Goal: Task Accomplishment & Management: Manage account settings

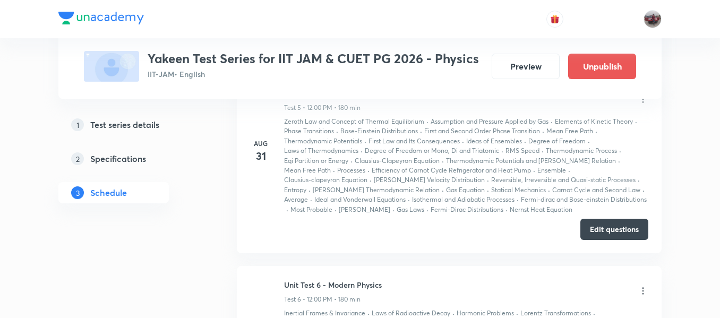
scroll to position [1299, 0]
click at [258, 195] on div "Aug 31 Unit Test 5 - Kinetic Theory & Thermodynamics Test 5 • 12:00 PM • 180 mi…" at bounding box center [449, 151] width 398 height 127
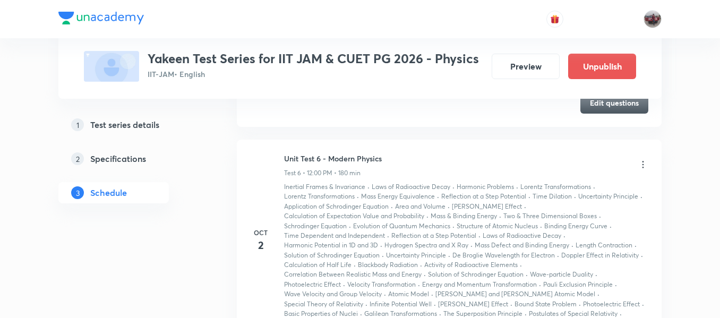
scroll to position [1426, 0]
click at [642, 166] on icon at bounding box center [643, 165] width 11 height 11
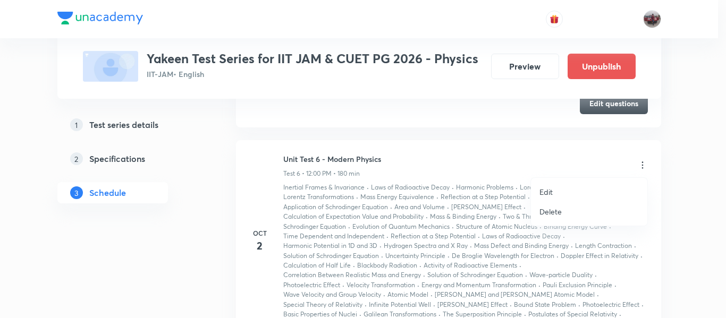
click at [545, 193] on p "Edit" at bounding box center [545, 191] width 13 height 11
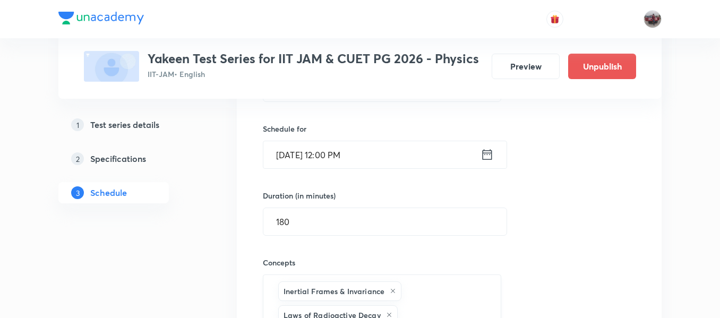
scroll to position [1182, 0]
click at [487, 158] on icon at bounding box center [487, 155] width 13 height 15
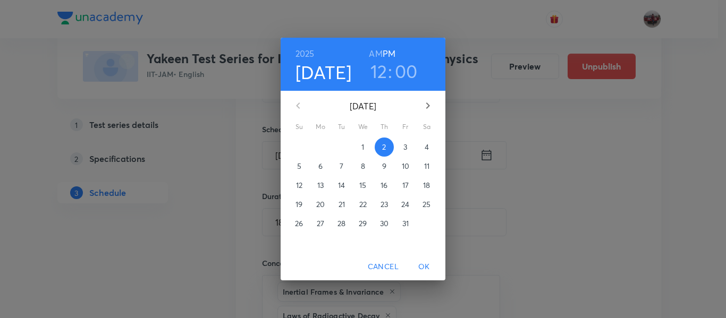
click at [408, 163] on p "10" at bounding box center [405, 166] width 7 height 11
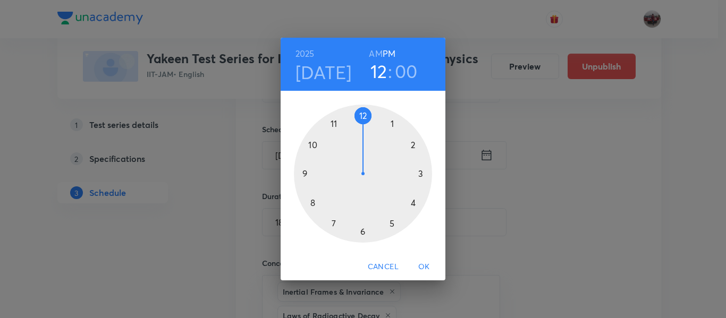
click at [420, 264] on span "OK" at bounding box center [424, 266] width 26 height 13
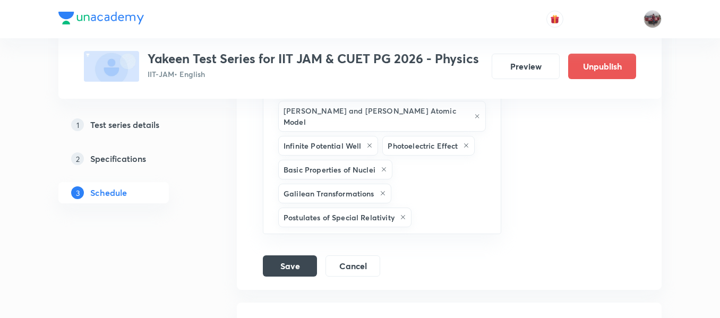
scroll to position [2456, 0]
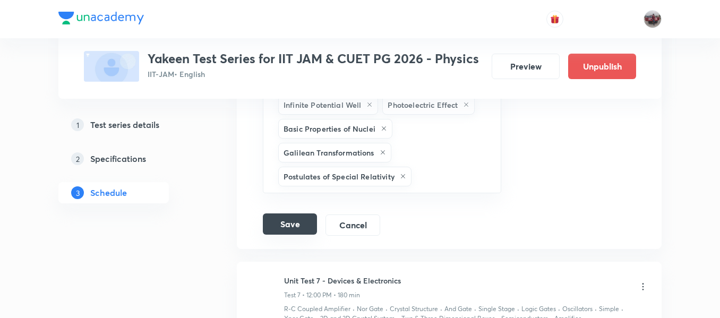
click at [293, 214] on button "Save" at bounding box center [290, 224] width 54 height 21
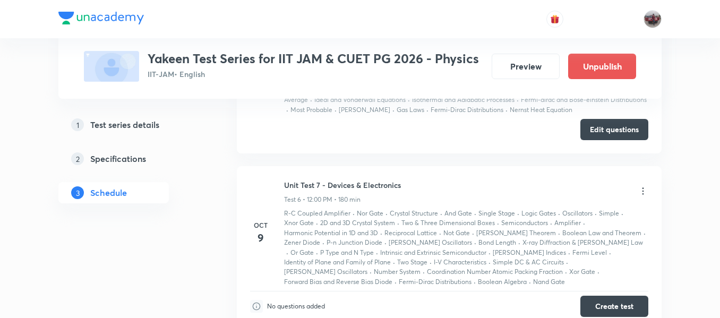
scroll to position [1041, 0]
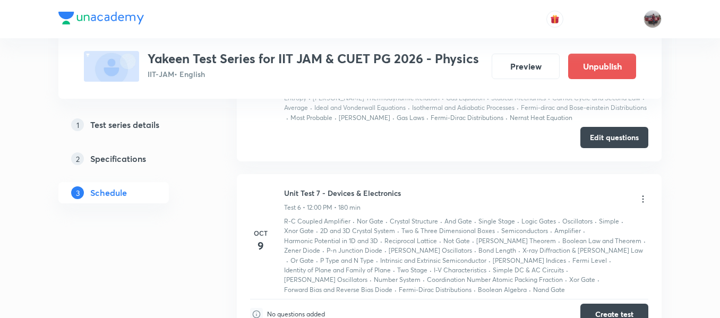
click at [641, 202] on icon at bounding box center [643, 199] width 11 height 11
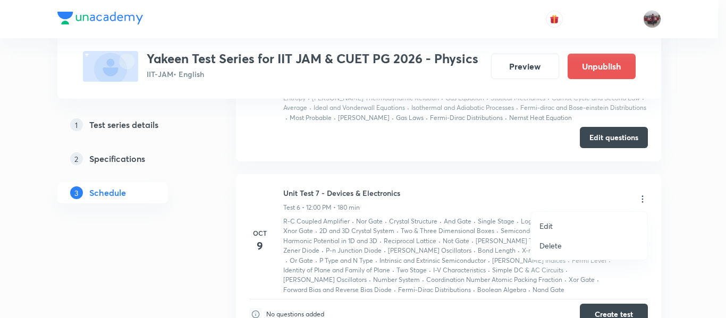
click at [552, 227] on p "Edit" at bounding box center [545, 225] width 13 height 11
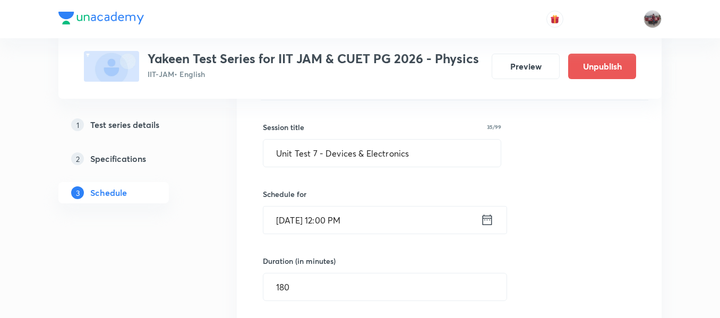
scroll to position [1118, 0]
click at [487, 221] on icon at bounding box center [487, 218] width 13 height 15
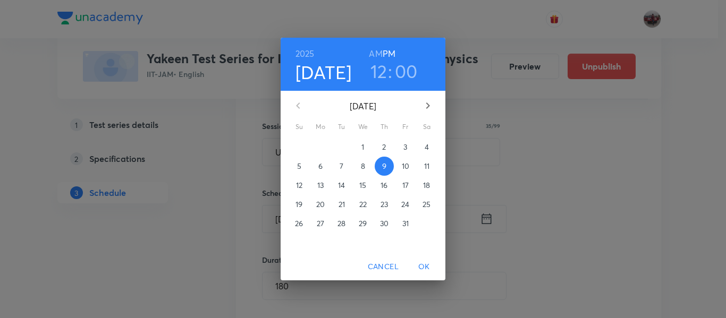
click at [365, 185] on p "15" at bounding box center [362, 185] width 7 height 11
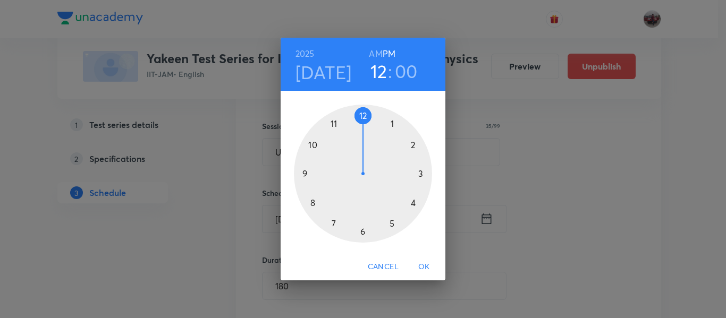
click at [423, 265] on span "OK" at bounding box center [424, 266] width 26 height 13
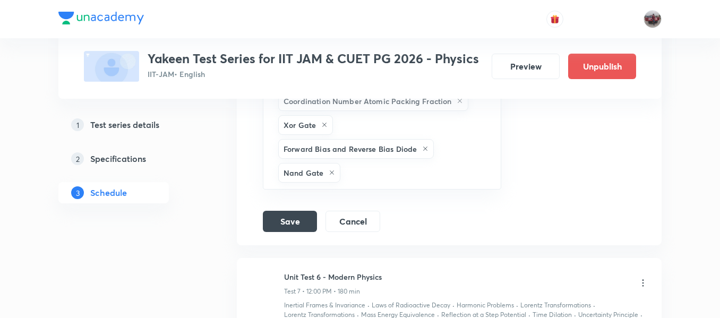
scroll to position [1990, 0]
click at [299, 210] on button "Save" at bounding box center [290, 220] width 54 height 21
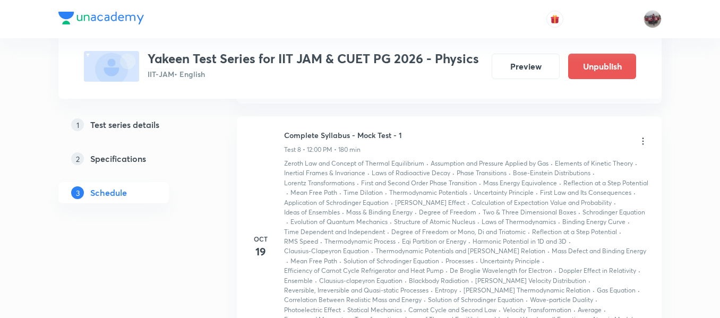
scroll to position [1522, 0]
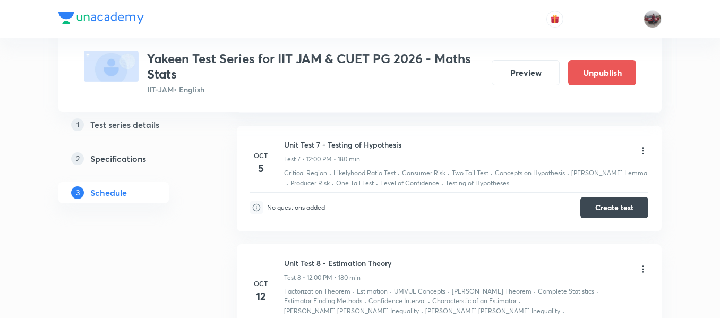
scroll to position [1203, 0]
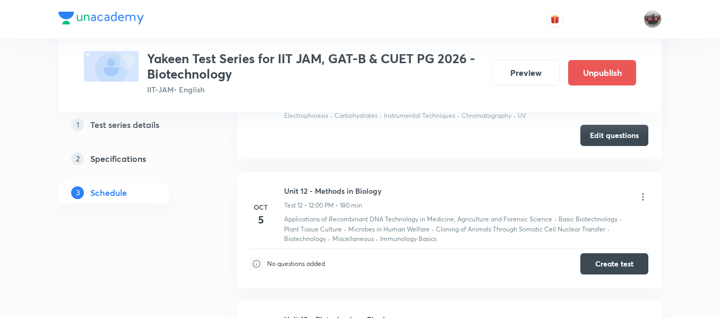
scroll to position [1693, 0]
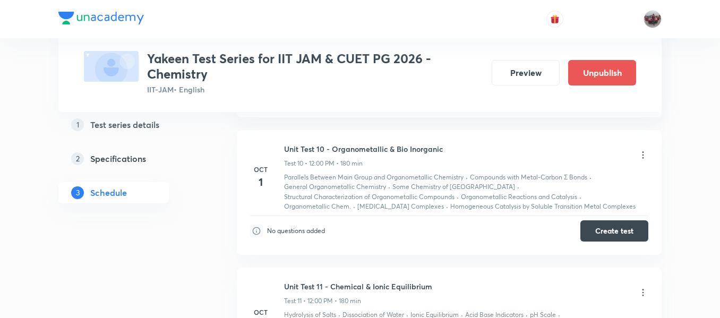
scroll to position [1805, 0]
click at [641, 157] on icon at bounding box center [643, 156] width 11 height 11
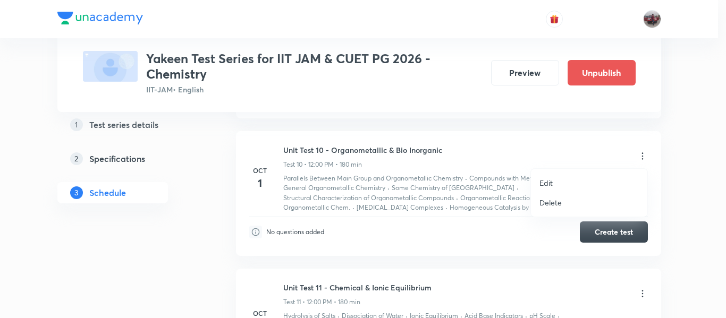
click at [558, 180] on li "Edit" at bounding box center [589, 183] width 116 height 20
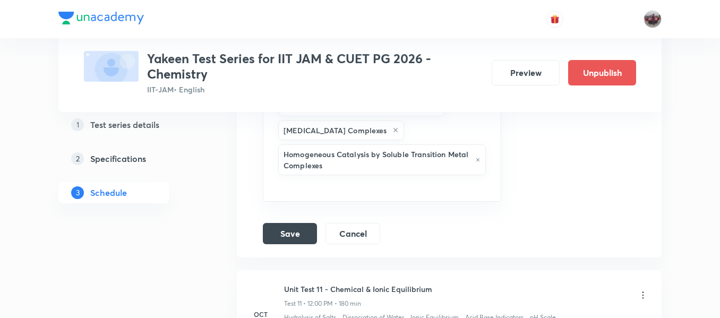
scroll to position [1955, 0]
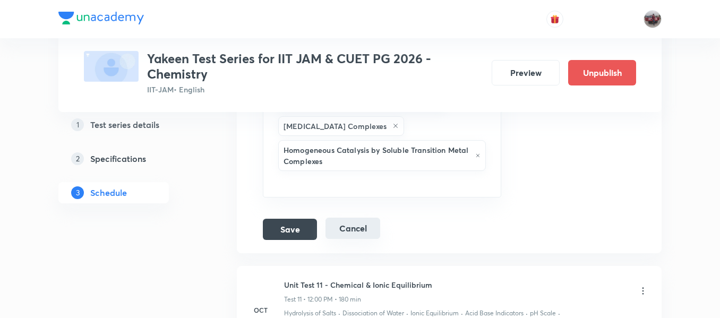
click at [376, 225] on button "Cancel" at bounding box center [353, 228] width 55 height 21
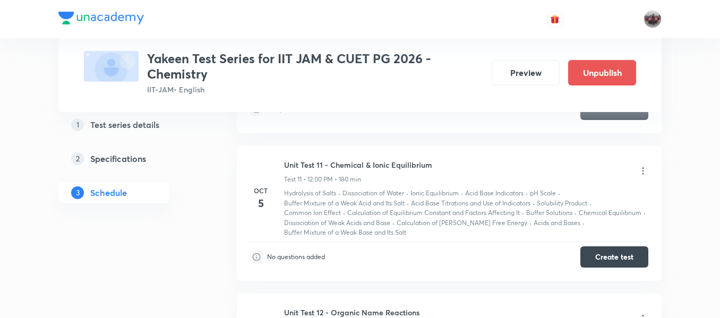
scroll to position [1563, 0]
